Goal: Find contact information: Find contact information

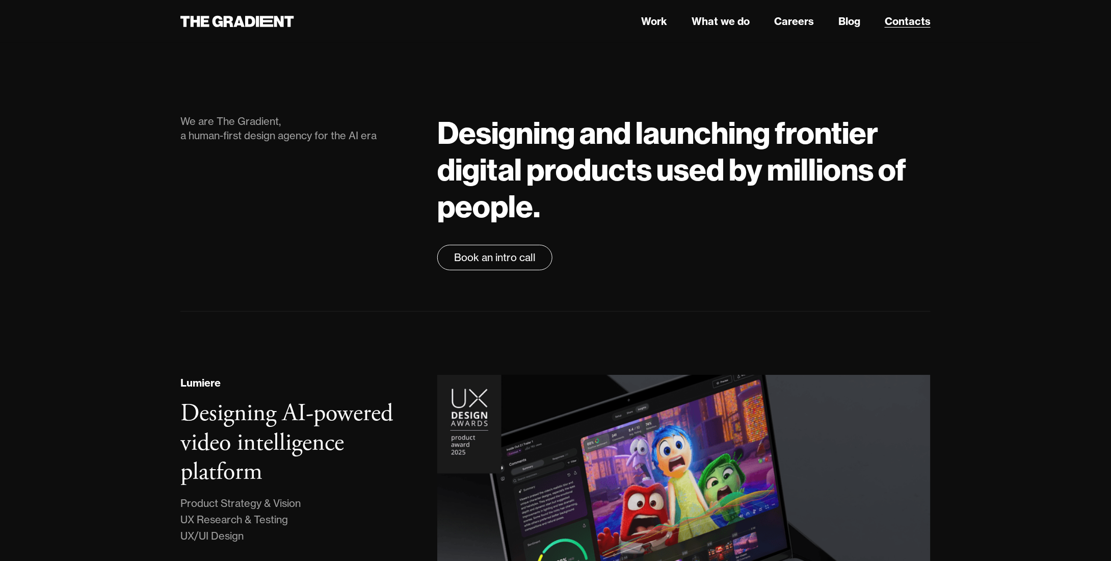
click at [898, 25] on link "Contacts" at bounding box center [908, 21] width 46 height 15
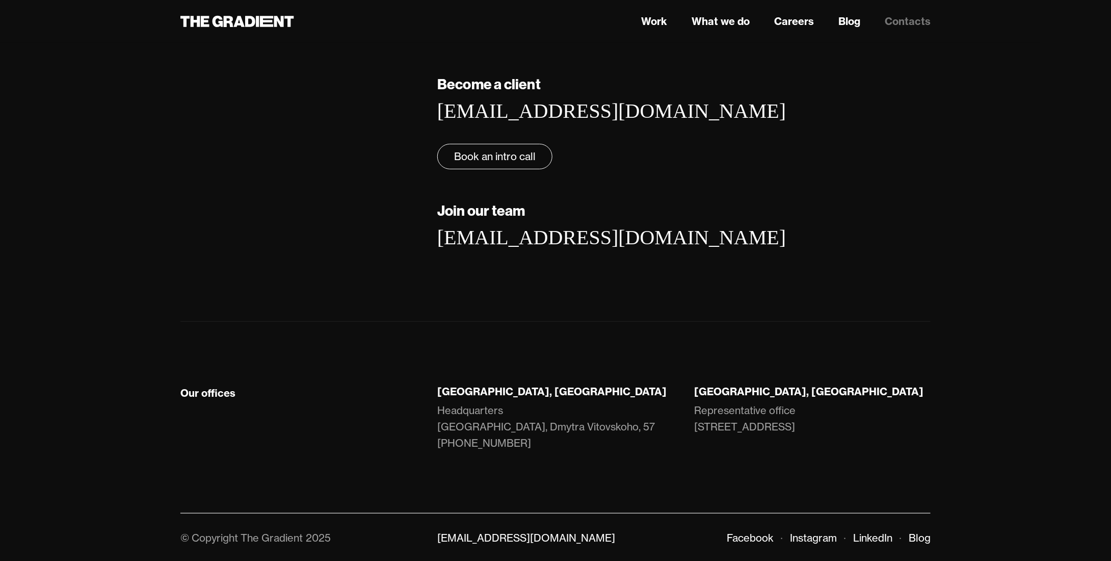
scroll to position [119, 0]
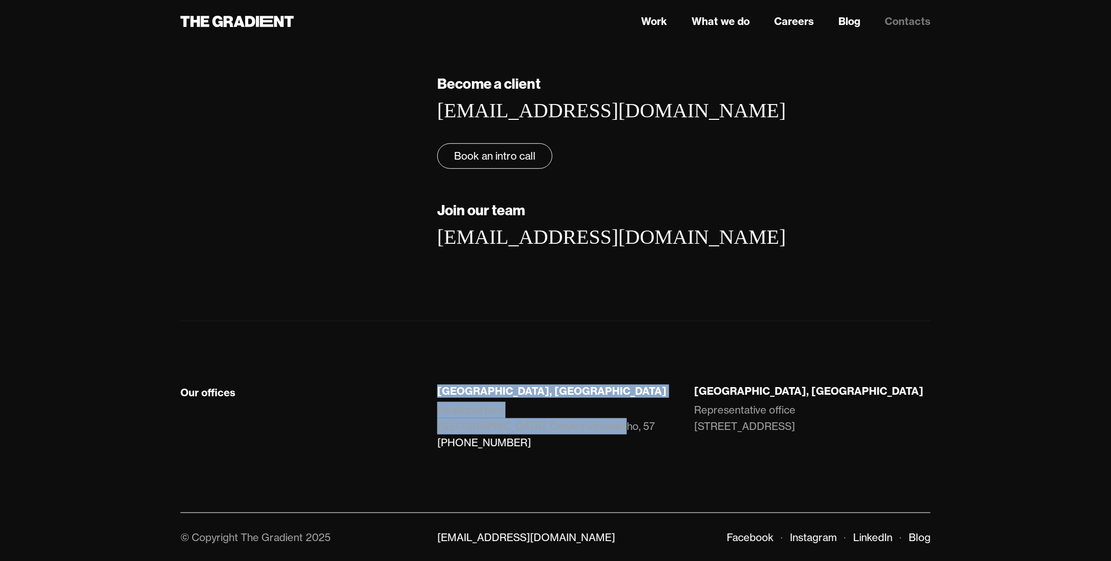
drag, startPoint x: 406, startPoint y: 425, endPoint x: 498, endPoint y: 434, distance: 92.7
click at [616, 428] on div "Our offices [GEOGRAPHIC_DATA], [GEOGRAPHIC_DATA] Headquarters [GEOGRAPHIC_DATA]…" at bounding box center [555, 427] width 771 height 87
click at [384, 442] on div "Our offices" at bounding box center [298, 427] width 257 height 87
drag, startPoint x: 426, startPoint y: 424, endPoint x: 606, endPoint y: 424, distance: 180.0
click at [606, 424] on div "Our offices [GEOGRAPHIC_DATA], [GEOGRAPHIC_DATA] Headquarters [GEOGRAPHIC_DATA]…" at bounding box center [555, 427] width 771 height 87
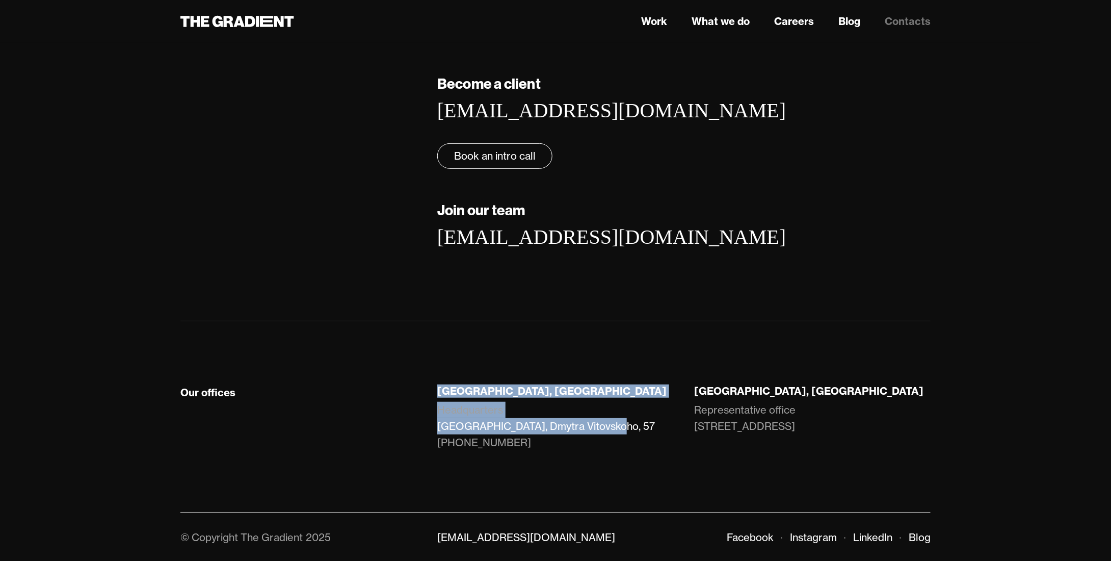
copy div "[GEOGRAPHIC_DATA], [GEOGRAPHIC_DATA] Headquarters [GEOGRAPHIC_DATA], Dmytra Vit…"
